Goal: Information Seeking & Learning: Learn about a topic

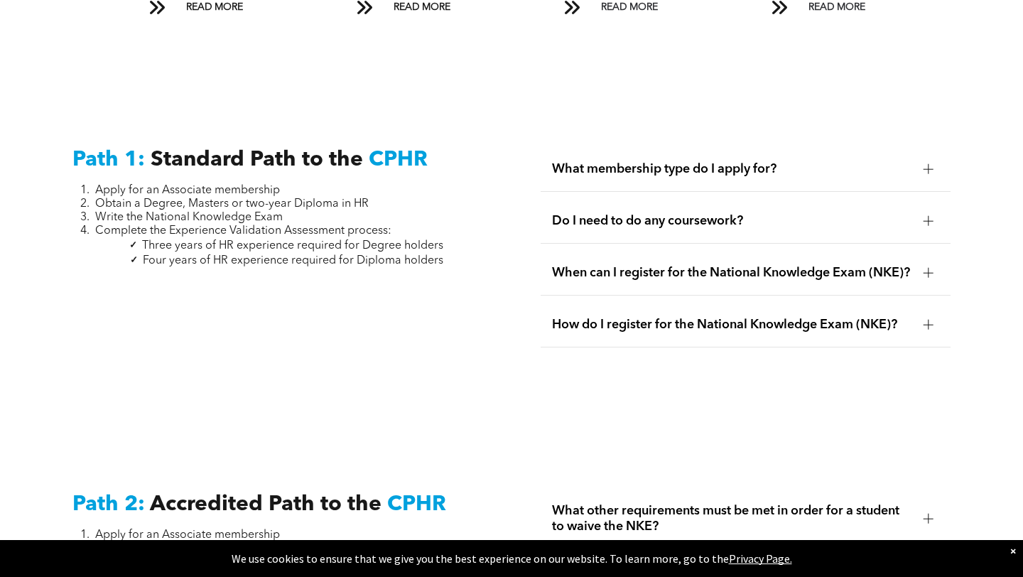
scroll to position [1863, 0]
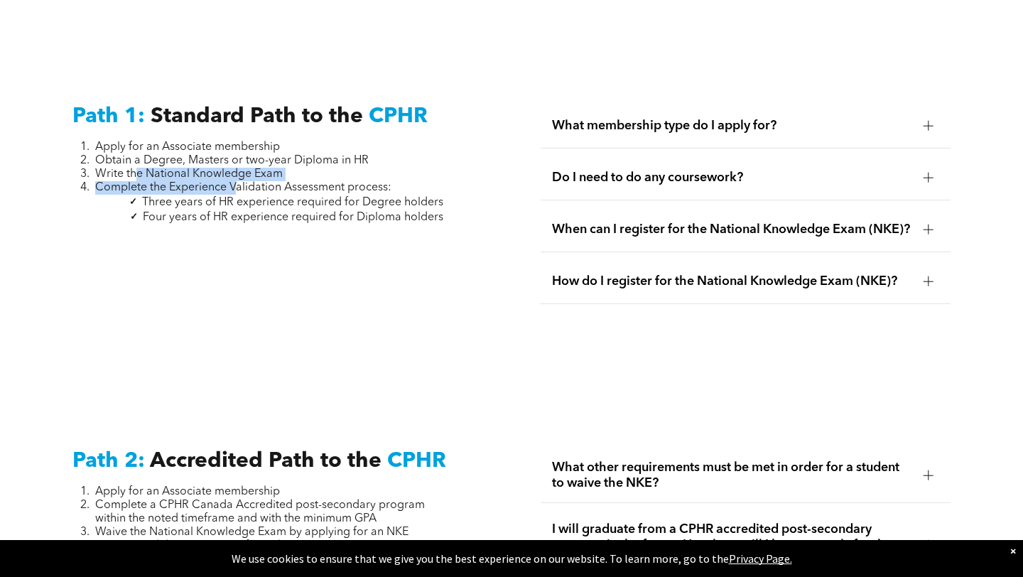
drag, startPoint x: 136, startPoint y: 161, endPoint x: 237, endPoint y: 169, distance: 101.1
click at [237, 169] on ol "Apply for an Associate membership Obtain a Degree, Masters or two-year Diploma …" at bounding box center [257, 168] width 371 height 54
click at [237, 182] on span "Complete the Experience Validation Assessment process:" at bounding box center [243, 187] width 296 height 11
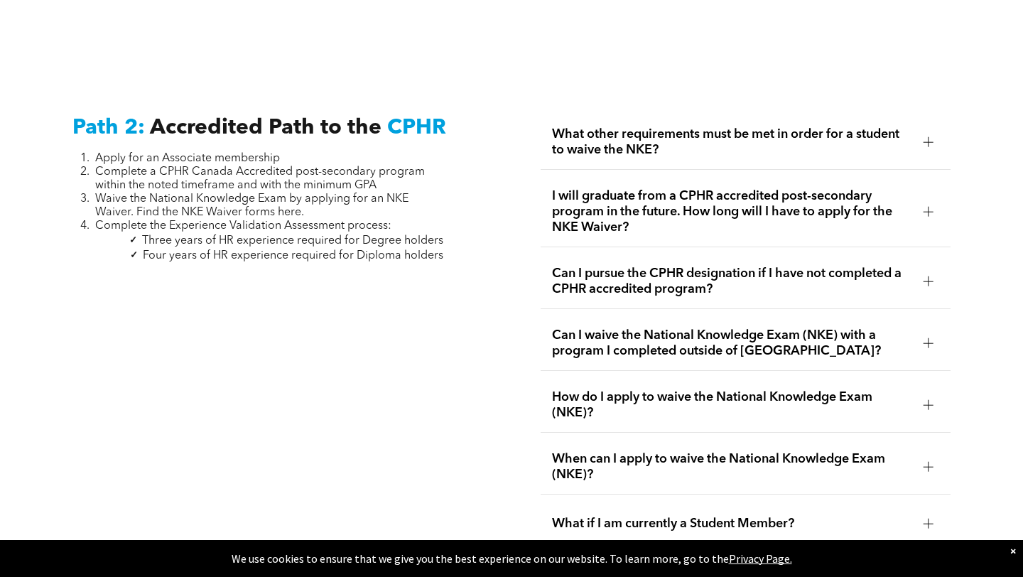
scroll to position [2195, 0]
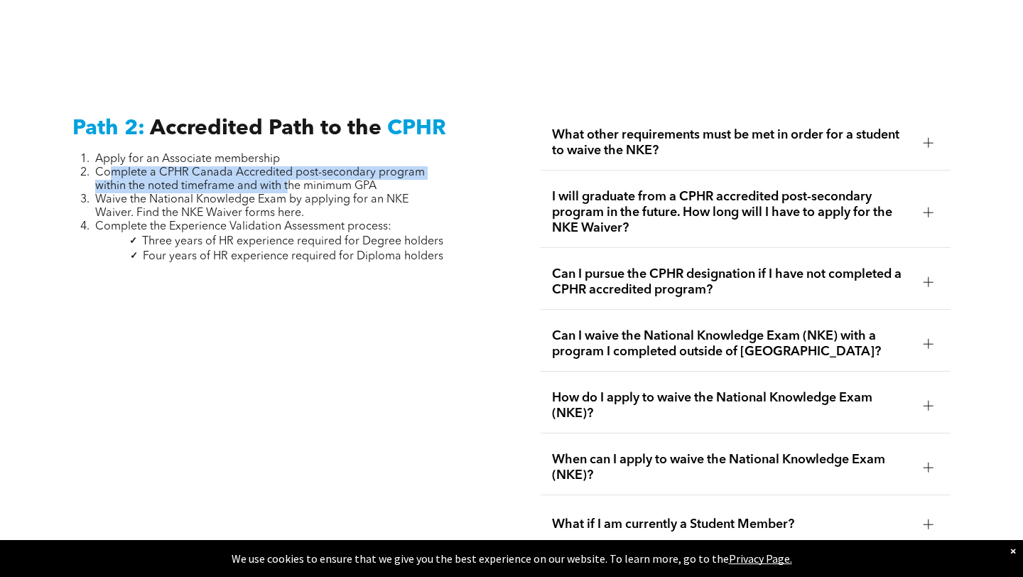
drag, startPoint x: 113, startPoint y: 155, endPoint x: 291, endPoint y: 168, distance: 178.8
click at [291, 168] on span "Complete a CPHR Canada Accredited post-secondary program within the noted timef…" at bounding box center [260, 179] width 330 height 25
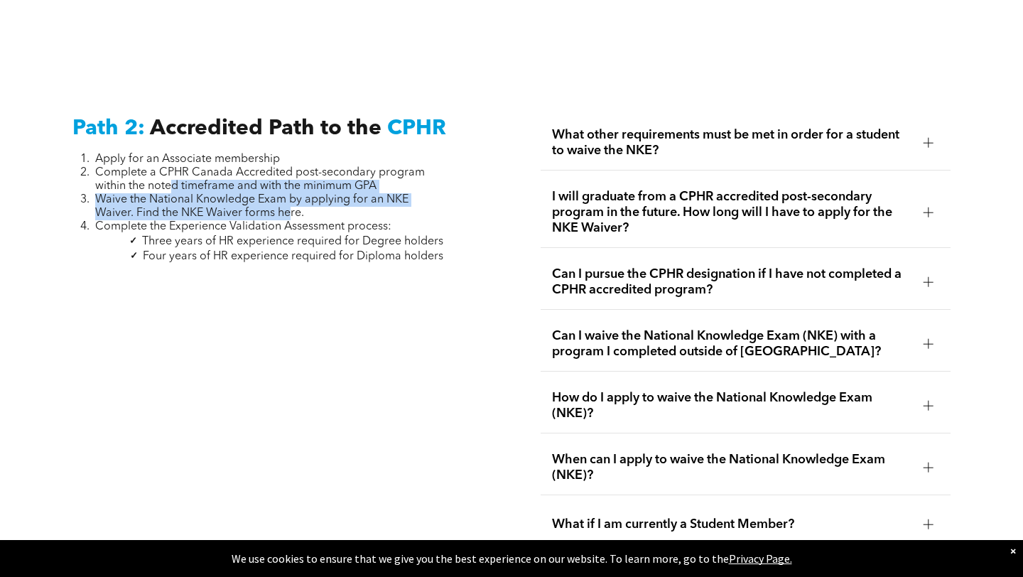
drag, startPoint x: 174, startPoint y: 168, endPoint x: 288, endPoint y: 202, distance: 119.3
click at [288, 202] on ol "Apply for an Associate membership Complete a CPHR Canada Accredited post-second…" at bounding box center [257, 193] width 371 height 81
click at [288, 202] on span "Waive the National Knowledge Exam by applying for an NKE Waiver. Find the NKE W…" at bounding box center [251, 206] width 313 height 25
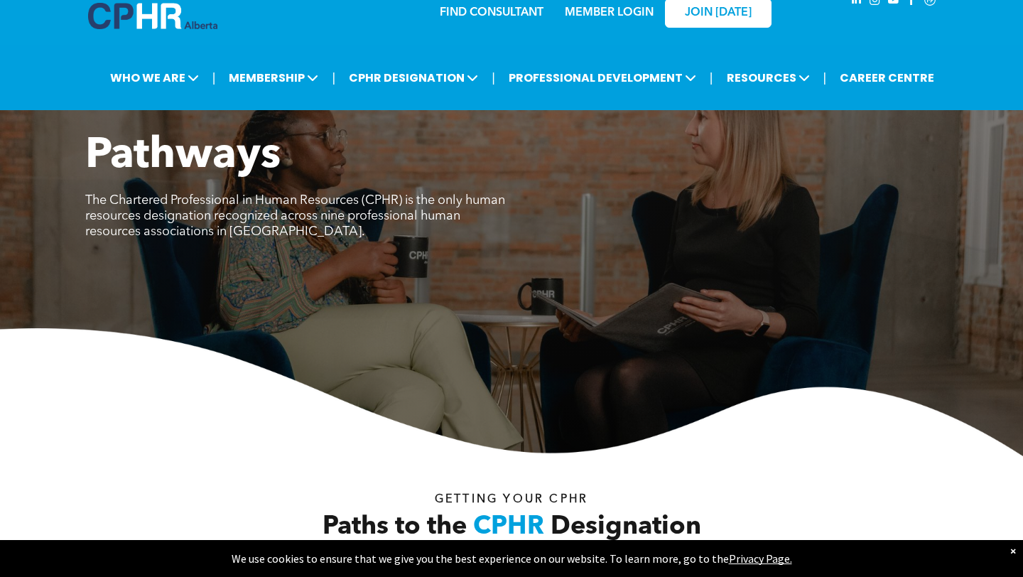
scroll to position [0, 0]
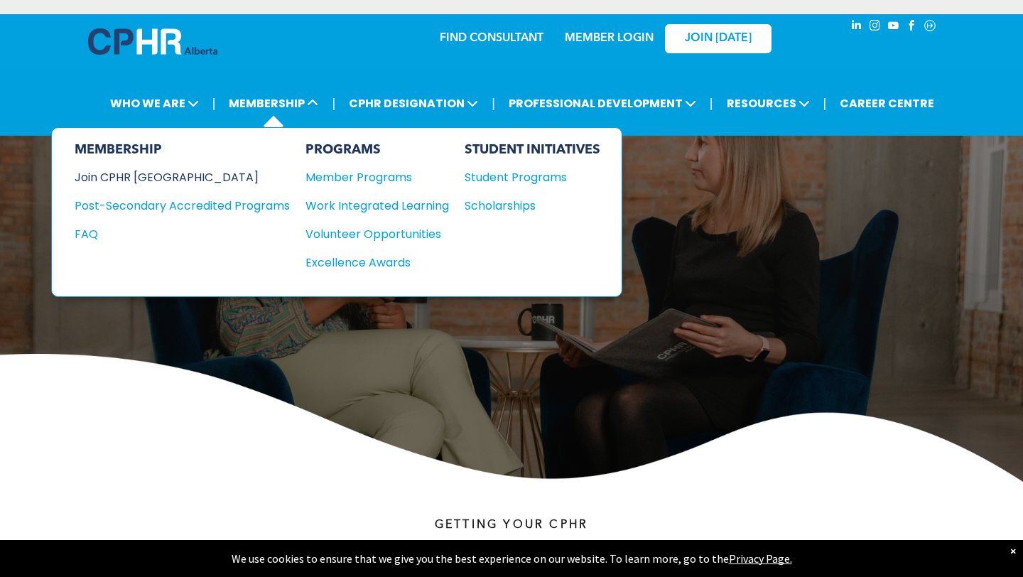
click at [165, 177] on div "Join CPHR [GEOGRAPHIC_DATA]" at bounding box center [172, 177] width 194 height 18
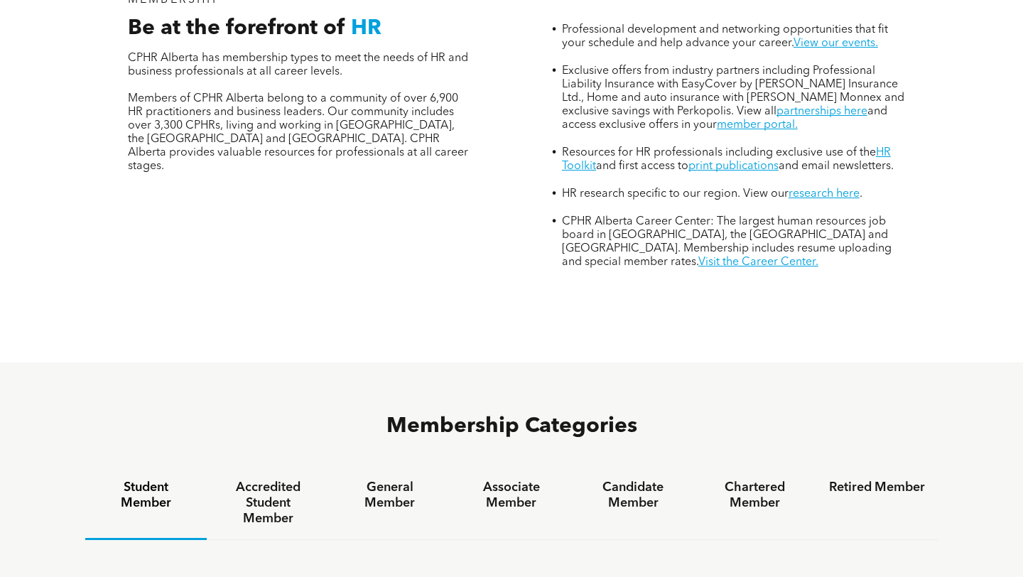
scroll to position [330, 0]
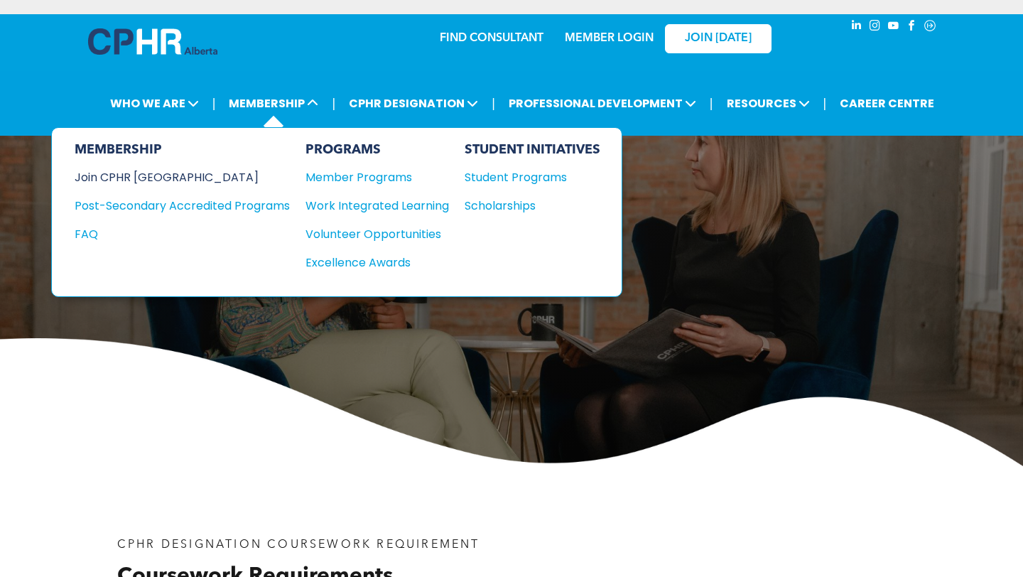
click at [161, 173] on div "Join CPHR [GEOGRAPHIC_DATA]" at bounding box center [172, 177] width 194 height 18
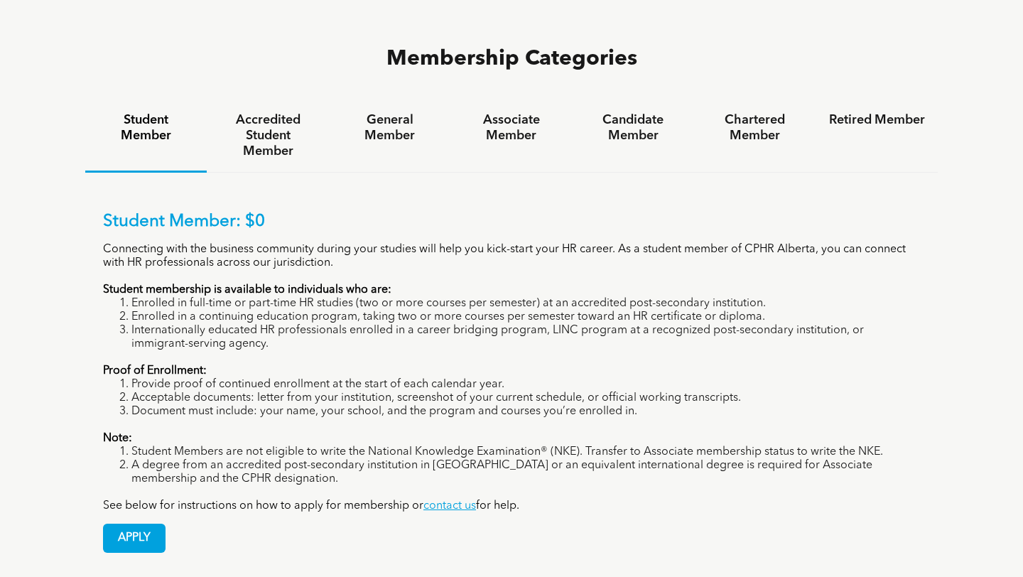
scroll to position [939, 0]
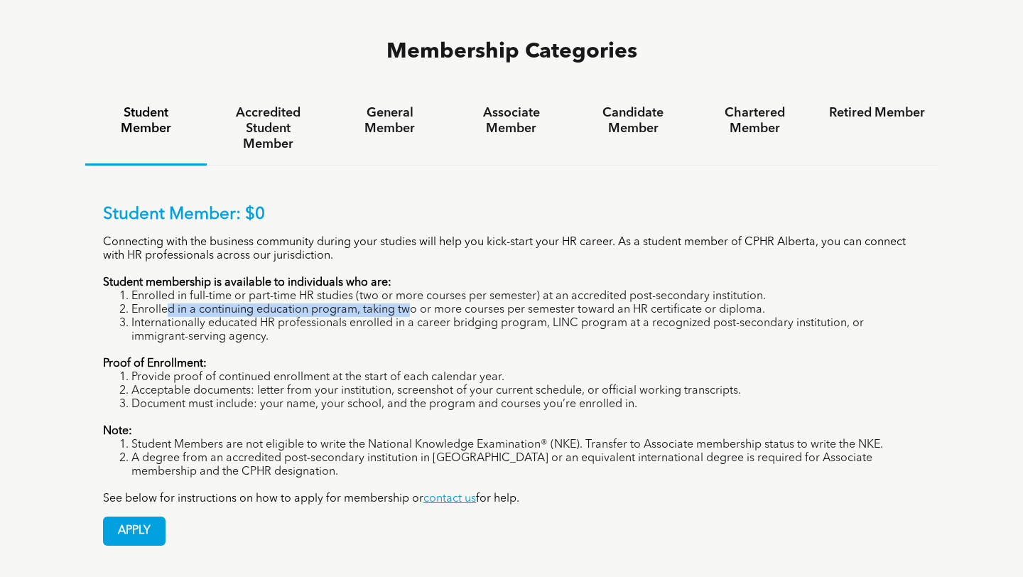
drag, startPoint x: 168, startPoint y: 246, endPoint x: 412, endPoint y: 244, distance: 244.3
click at [412, 303] on li "Enrolled in a continuing education program, taking two or more courses per seme…" at bounding box center [525, 309] width 788 height 13
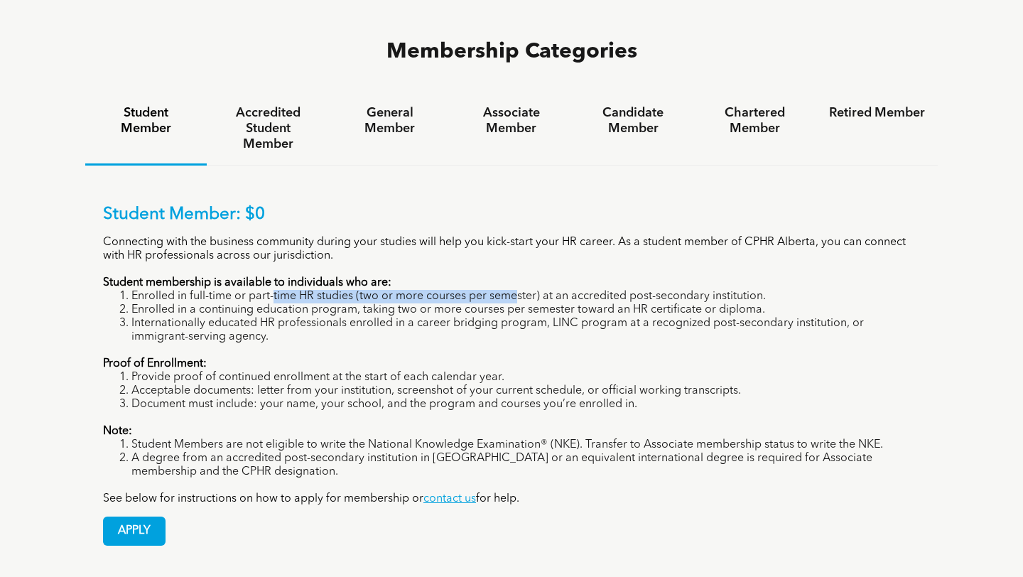
drag, startPoint x: 273, startPoint y: 234, endPoint x: 516, endPoint y: 231, distance: 242.2
click at [516, 290] on li "Enrolled in full-time or part-time HR studies (two or more courses per semester…" at bounding box center [525, 296] width 788 height 13
